Goal: Task Accomplishment & Management: Check status

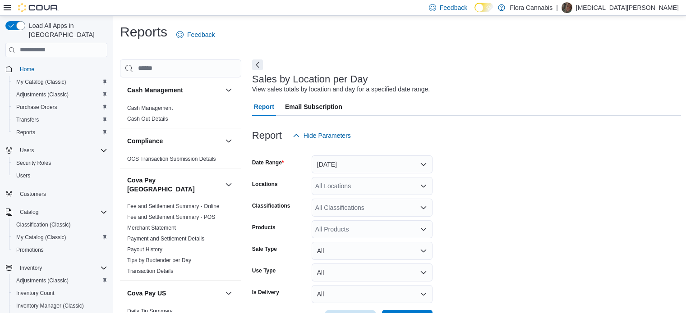
click at [446, 145] on form "Date Range Today Locations All Locations Classifications All Classifications Pr…" at bounding box center [466, 237] width 429 height 184
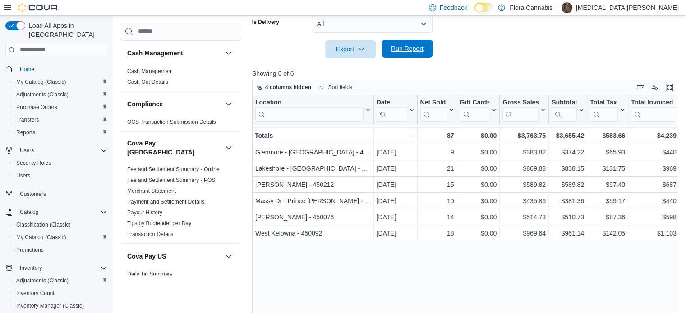
scroll to position [778, 0]
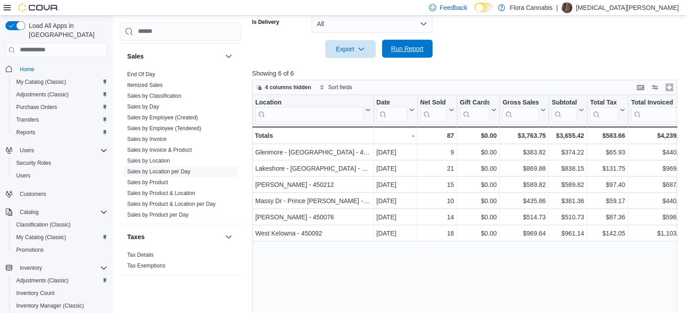
click at [423, 55] on span "Run Report" at bounding box center [407, 49] width 40 height 18
